Goal: Find specific page/section: Find specific page/section

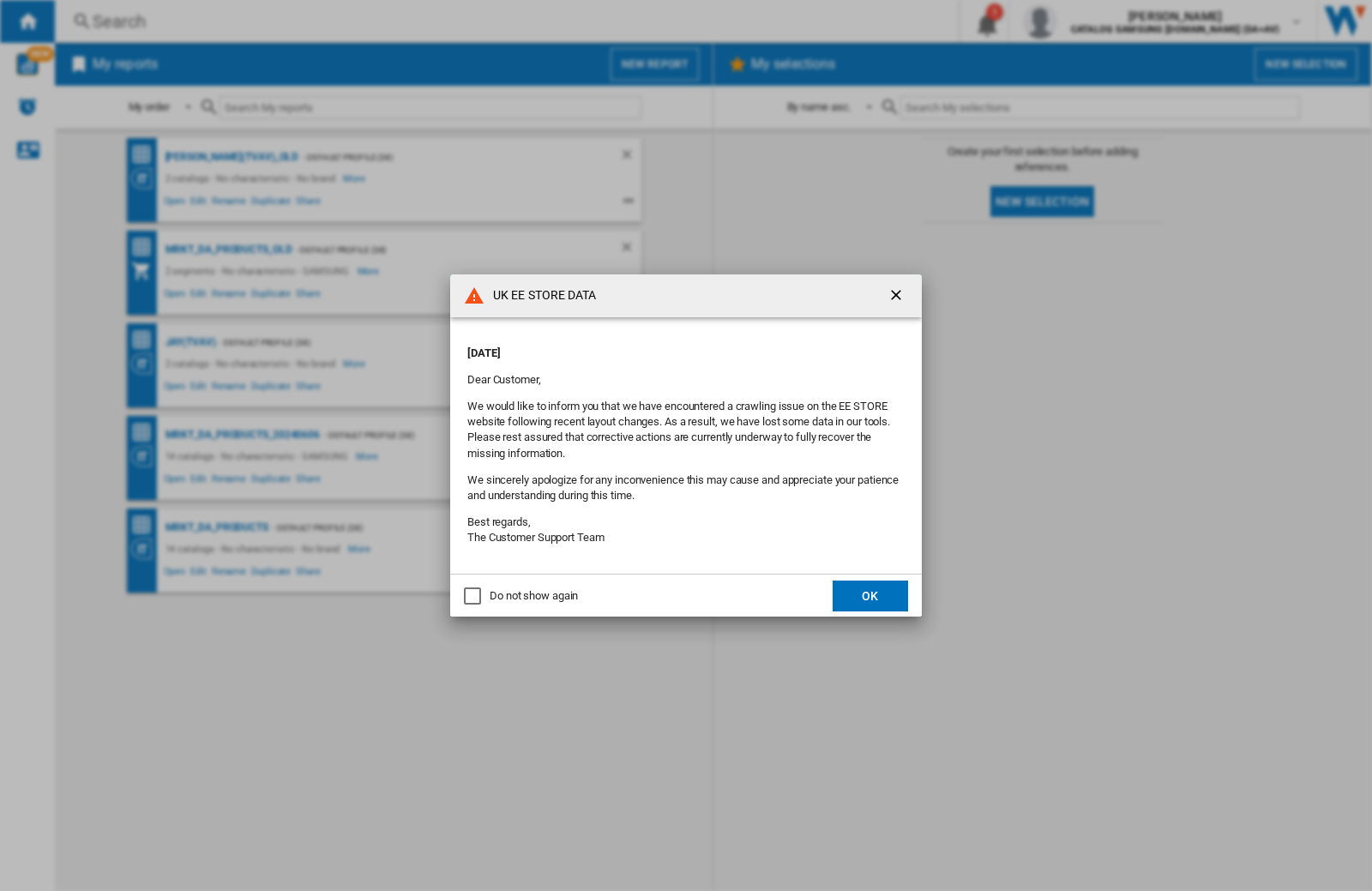
click at [1091, 21] on div "UK EE STORE DATA [DATE] Dear Customer, We would like to inform you that we have…" at bounding box center [686, 446] width 1372 height 891
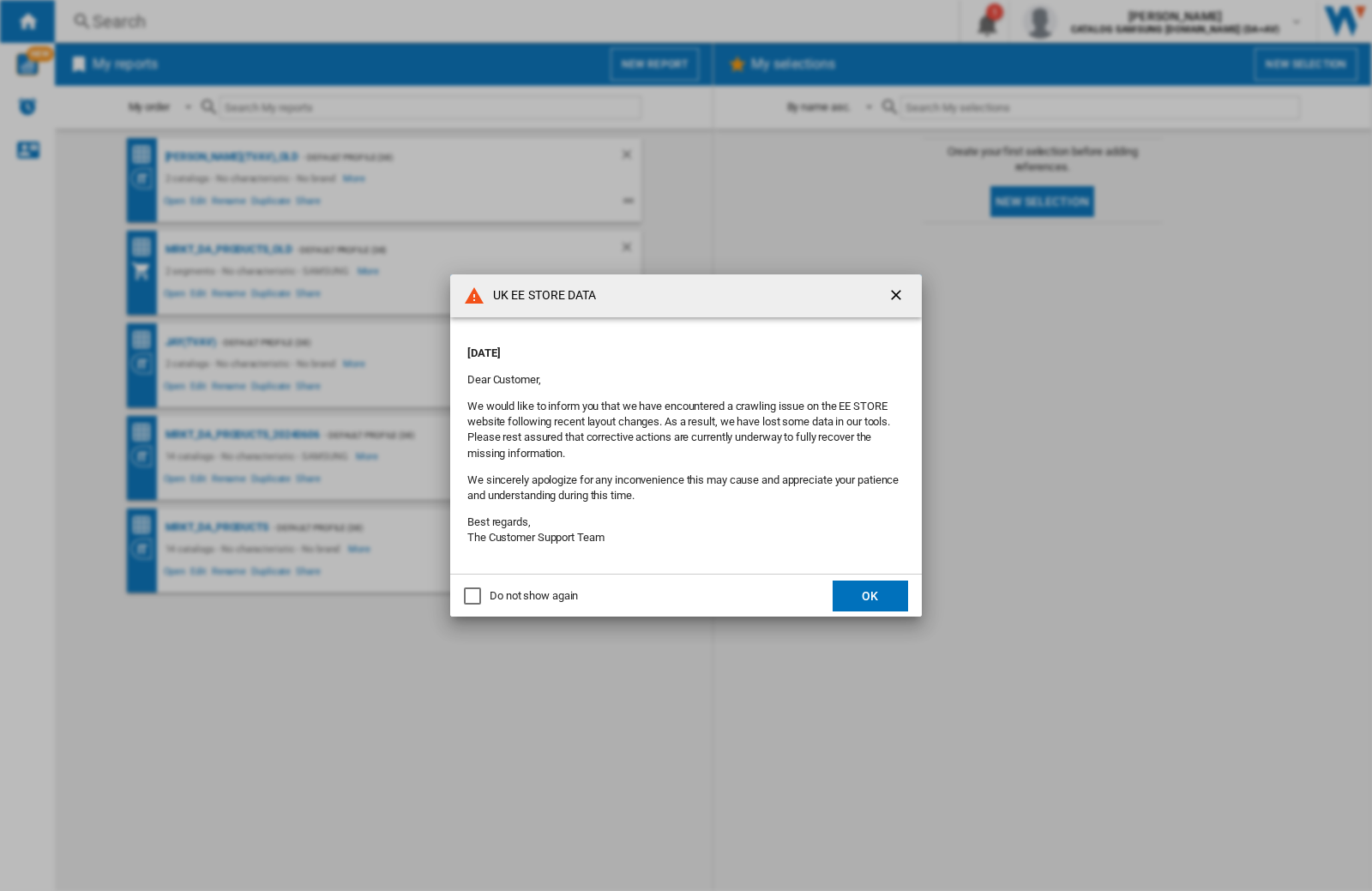
click at [1091, 21] on div "UK EE STORE DATA [DATE] Dear Customer, We would like to inform you that we have…" at bounding box center [686, 446] width 1372 height 891
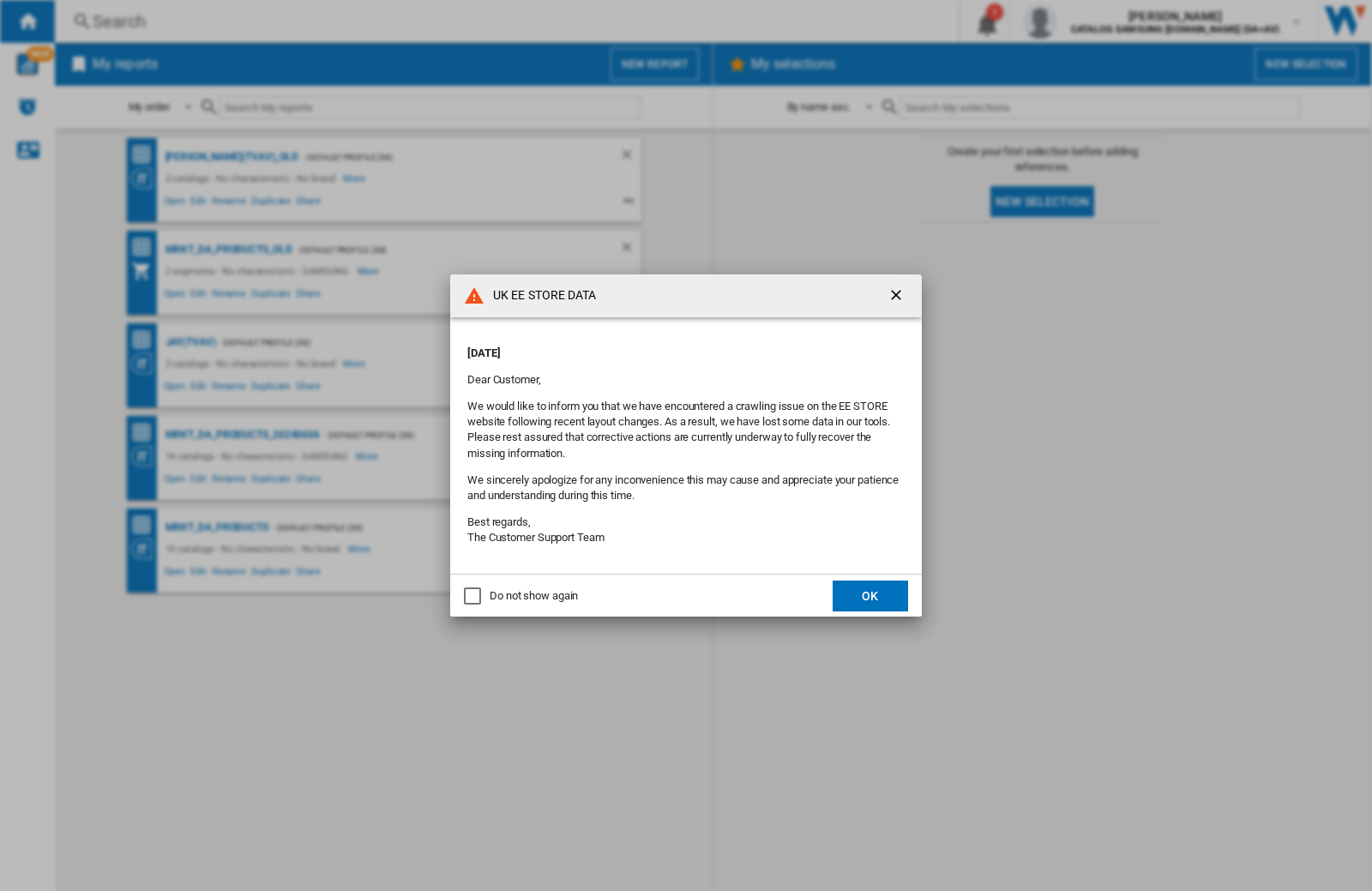
click at [1091, 21] on div "UK EE STORE DATA [DATE] Dear Customer, We would like to inform you that we have…" at bounding box center [686, 446] width 1372 height 891
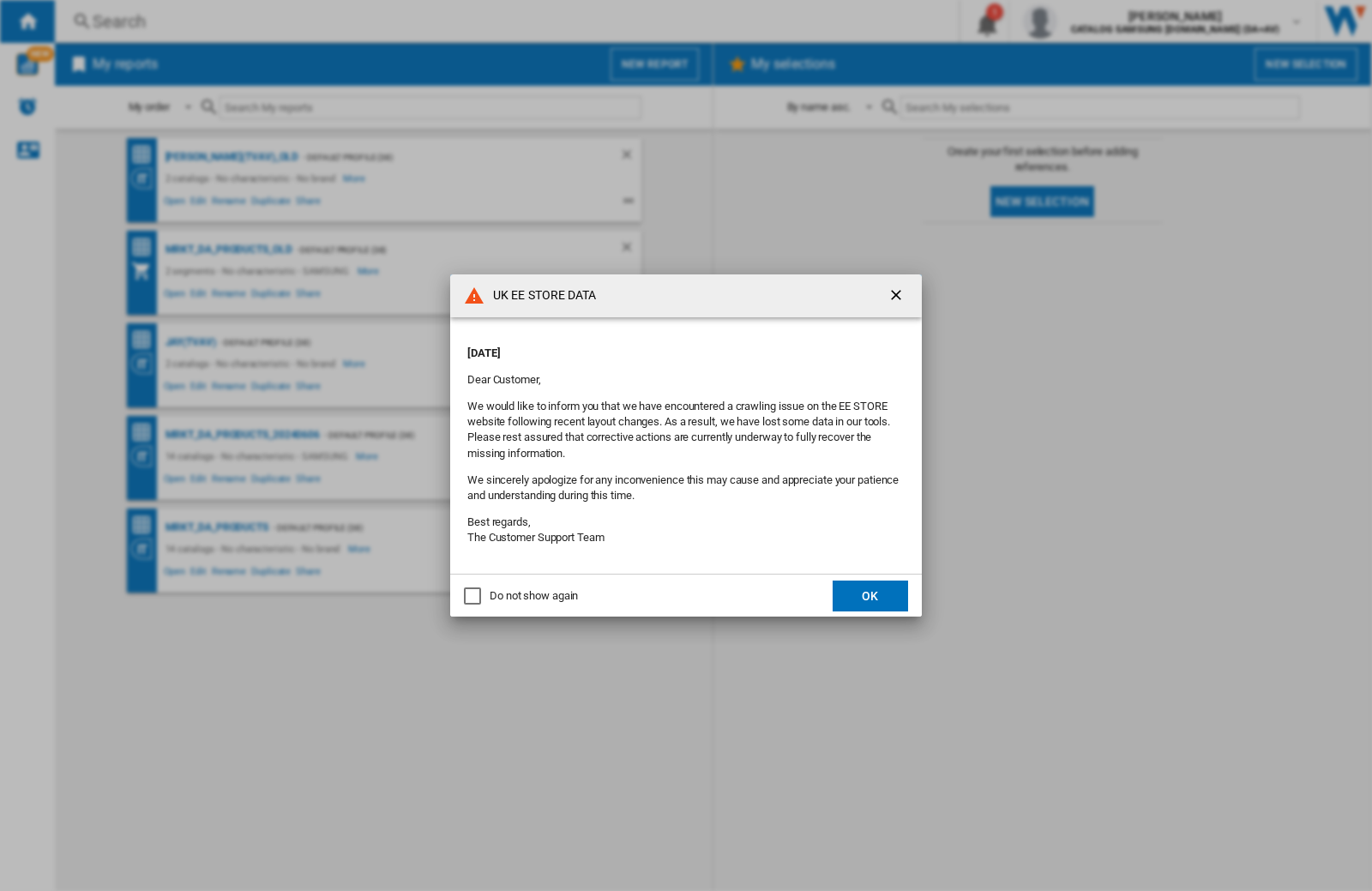
click at [1091, 21] on div "UK EE STORE DATA [DATE] Dear Customer, We would like to inform you that we have…" at bounding box center [686, 446] width 1372 height 891
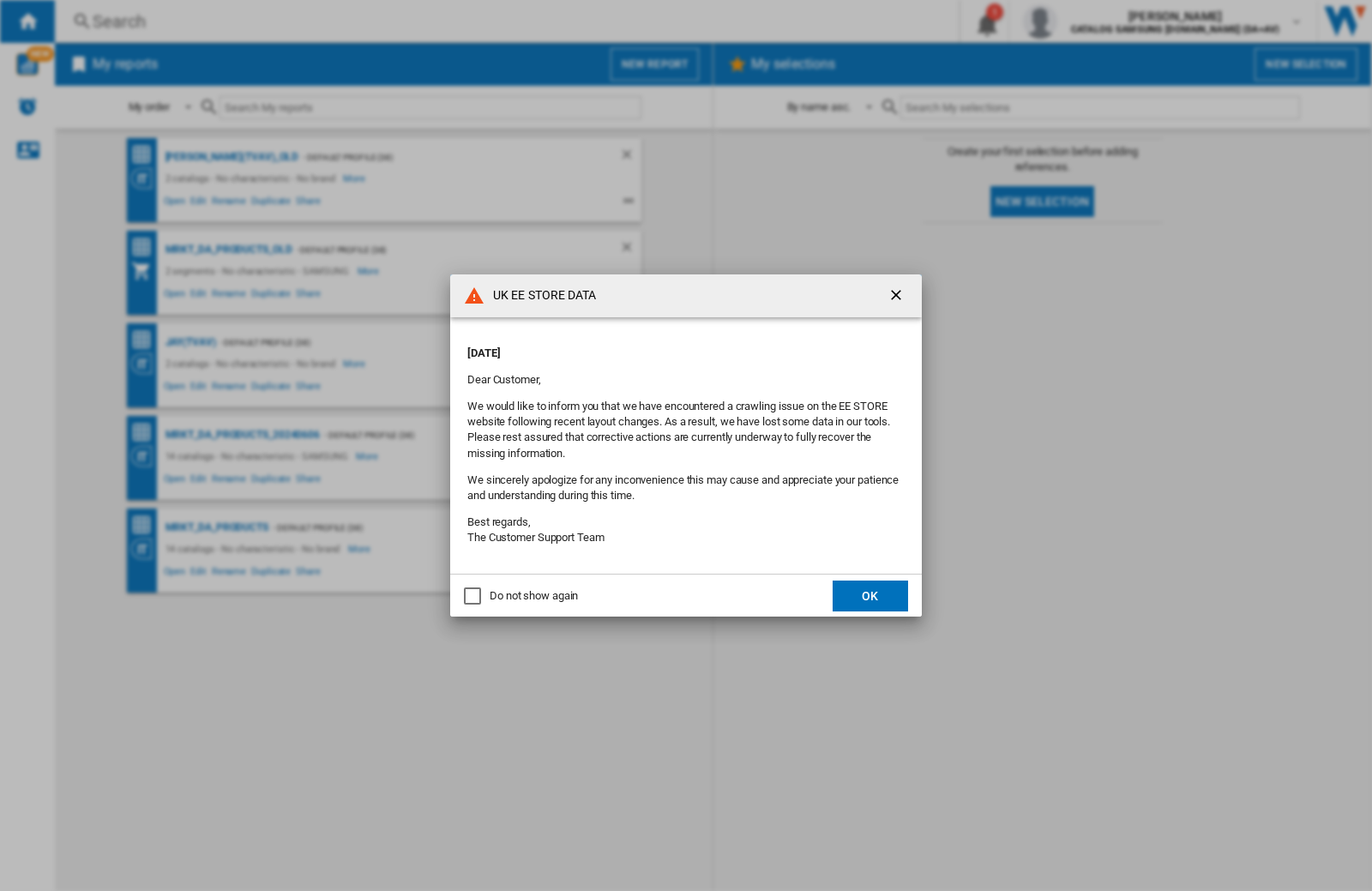
click at [1091, 21] on div "UK EE STORE DATA [DATE] Dear Customer, We would like to inform you that we have…" at bounding box center [686, 446] width 1372 height 891
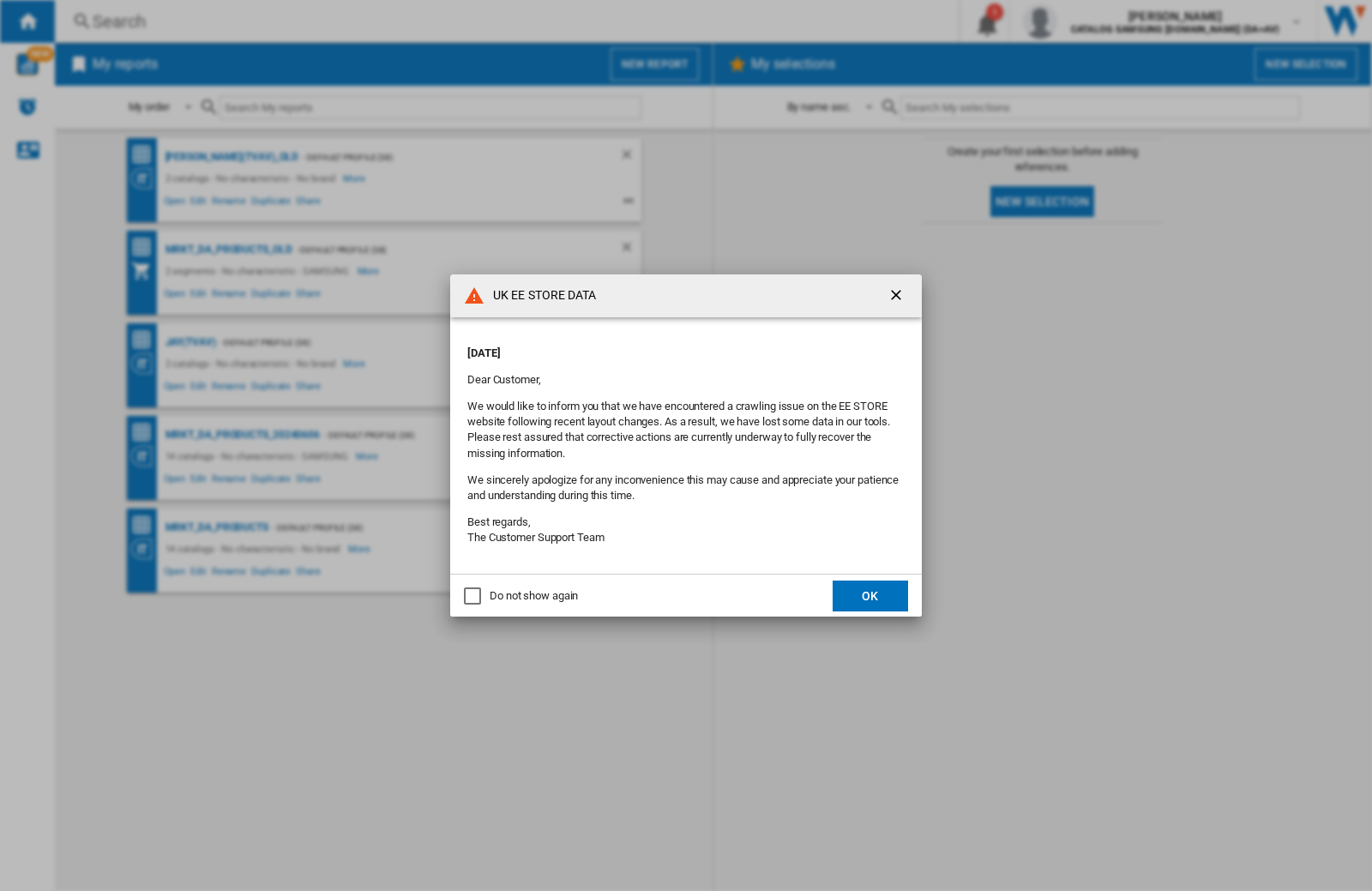
click at [1091, 21] on div "UK EE STORE DATA [DATE] Dear Customer, We would like to inform you that we have…" at bounding box center [686, 446] width 1372 height 891
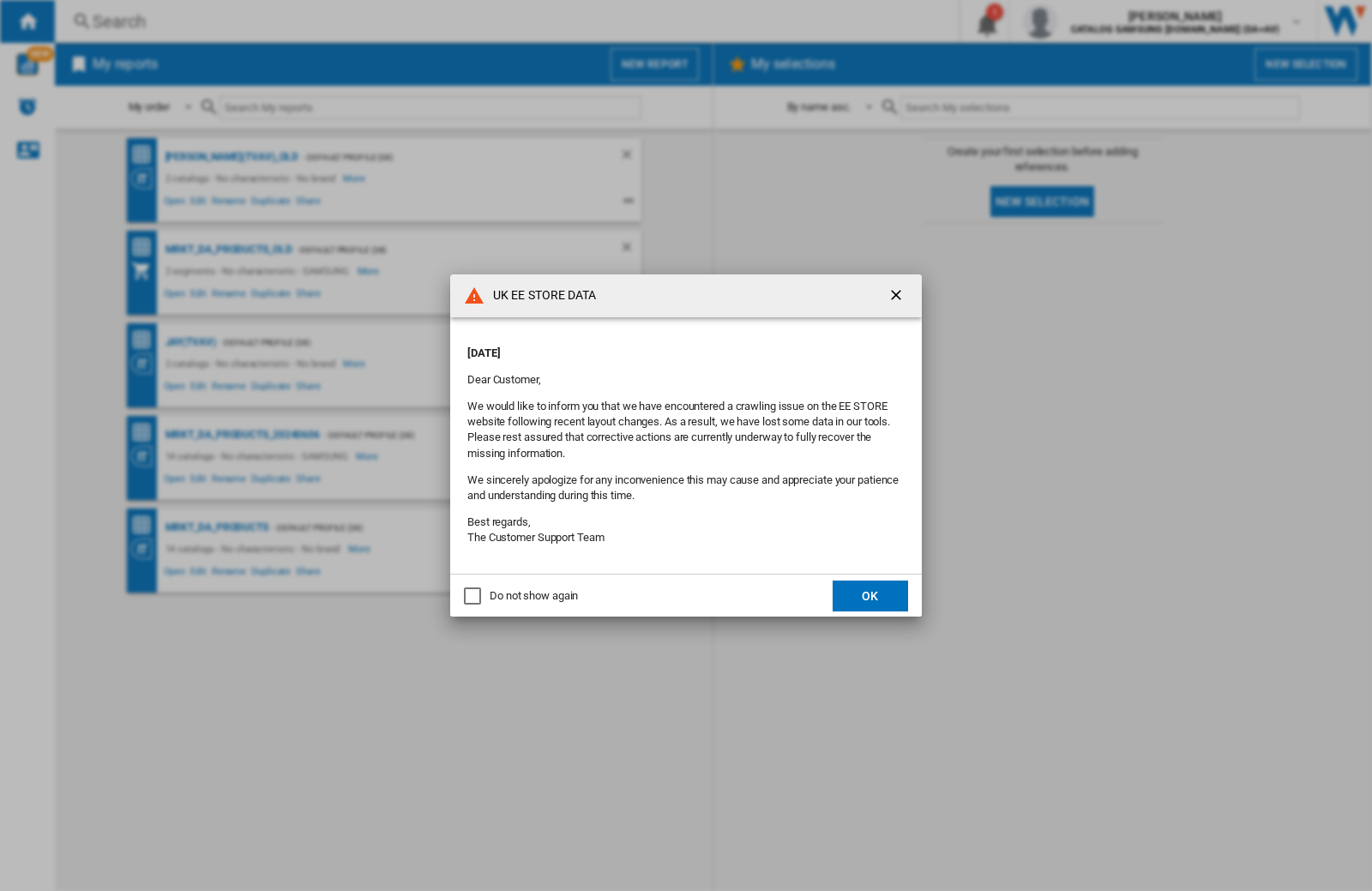
click at [1091, 21] on div "UK EE STORE DATA [DATE] Dear Customer, We would like to inform you that we have…" at bounding box center [686, 446] width 1372 height 891
click at [1091, 21] on div "UK EE STORE DATA Friday, October 03, 2025 Dear Customer, We would like to infor…" at bounding box center [686, 446] width 1372 height 891
